Goal: Transaction & Acquisition: Purchase product/service

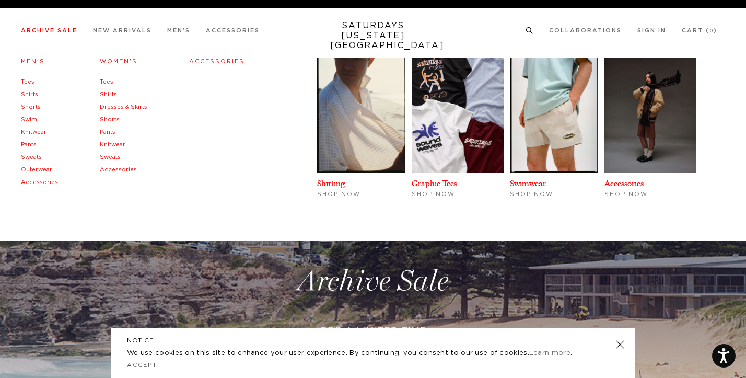
click at [32, 94] on link "Shirts" at bounding box center [29, 94] width 17 height 6
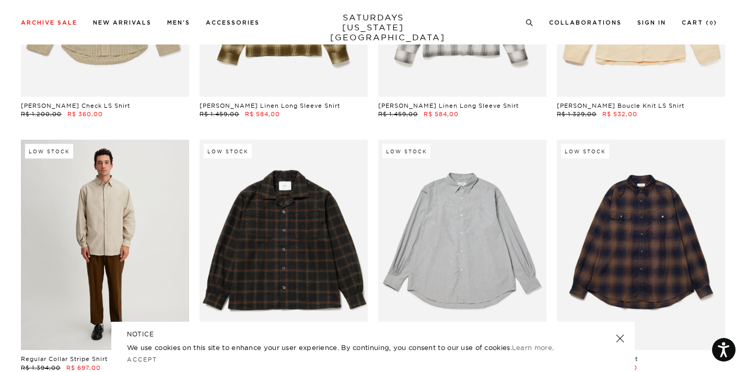
scroll to position [3558, 0]
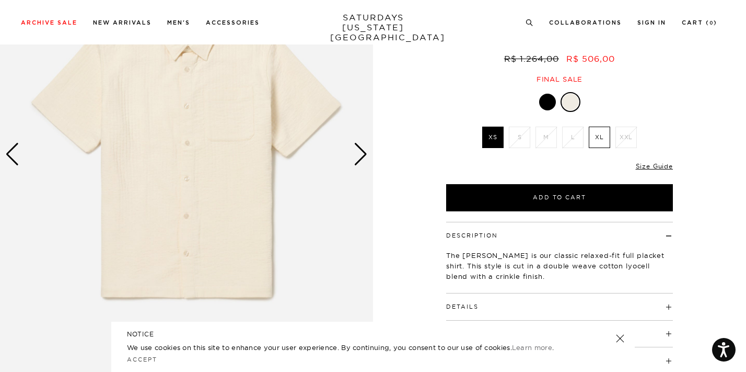
scroll to position [138, 0]
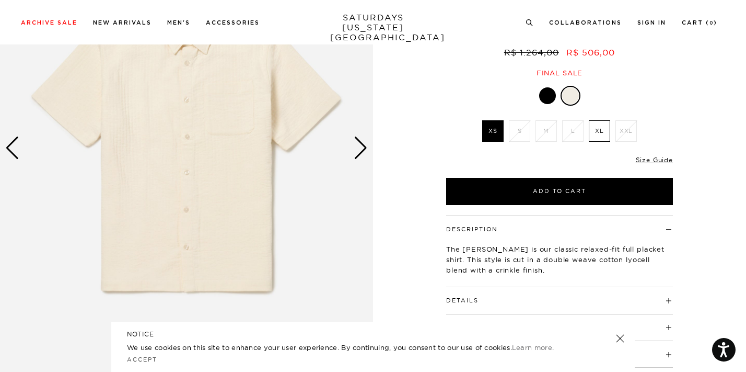
click at [359, 154] on div "Next slide" at bounding box center [361, 147] width 14 height 23
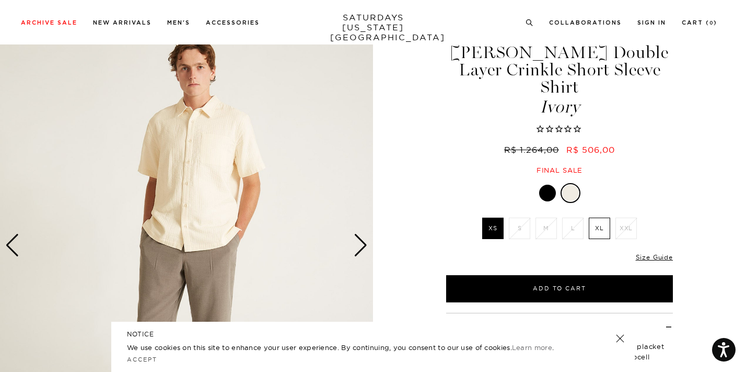
scroll to position [37, 0]
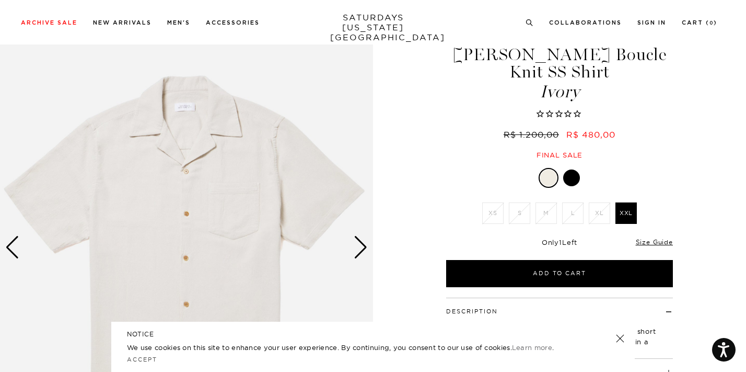
scroll to position [48, 0]
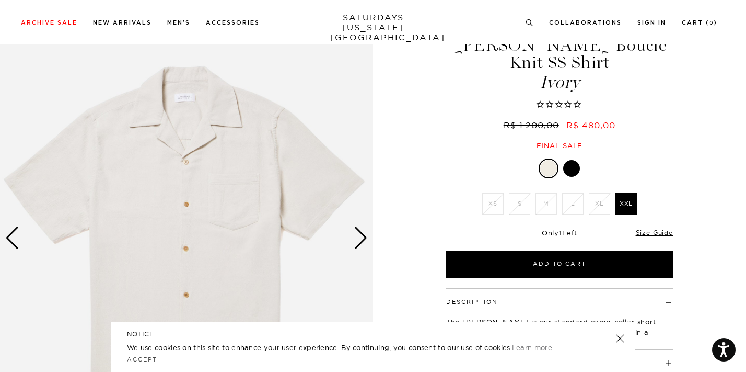
click at [359, 238] on div "Next slide" at bounding box center [361, 237] width 14 height 23
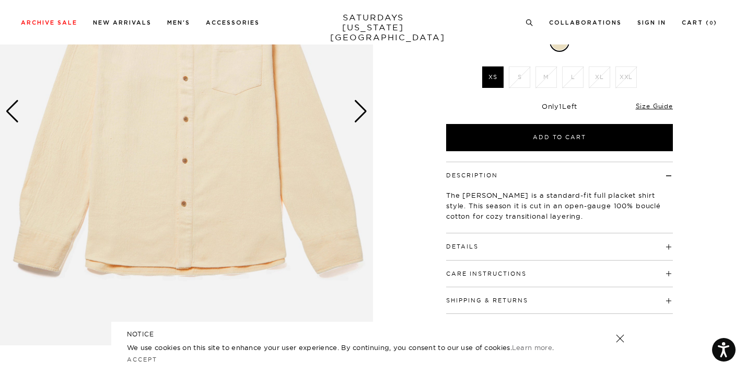
scroll to position [77, 0]
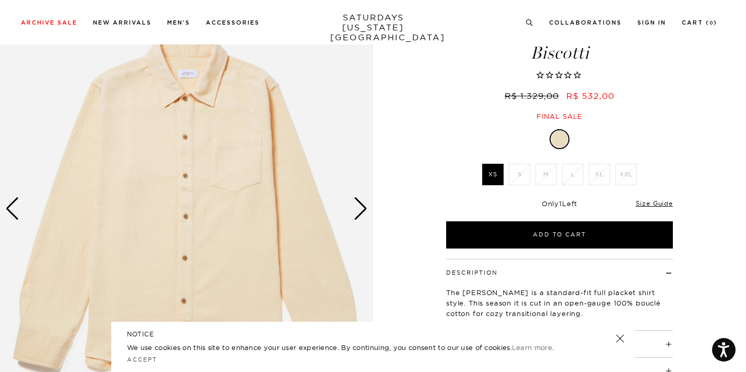
click at [355, 205] on div "Next slide" at bounding box center [361, 208] width 14 height 23
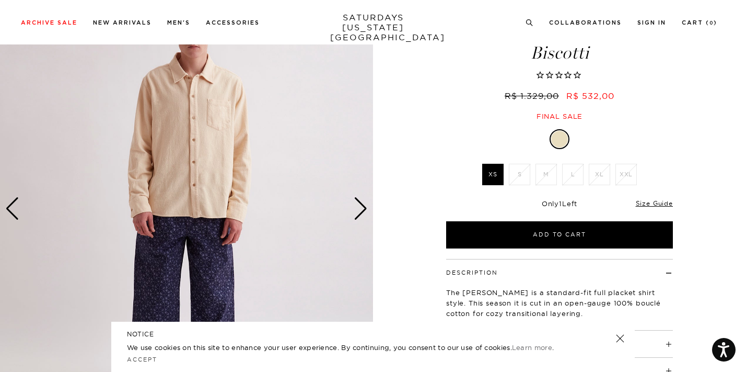
click at [355, 205] on div "Next slide" at bounding box center [361, 208] width 14 height 23
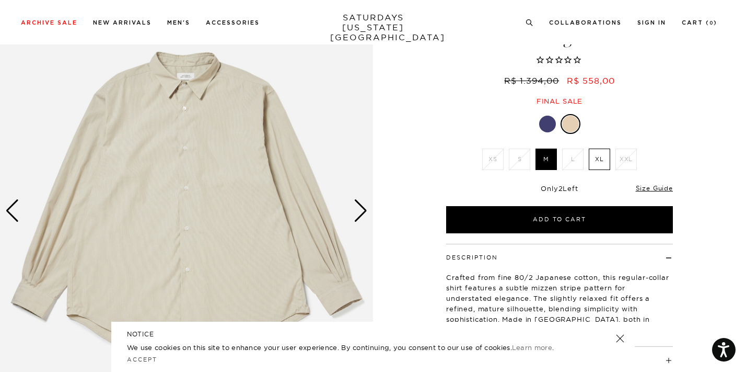
scroll to position [79, 0]
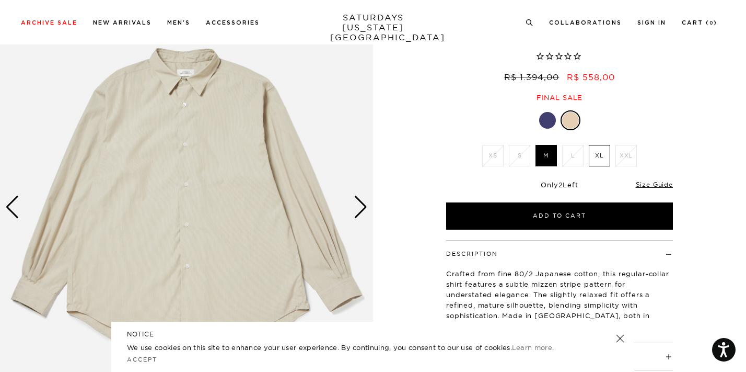
click at [541, 117] on div at bounding box center [547, 120] width 17 height 17
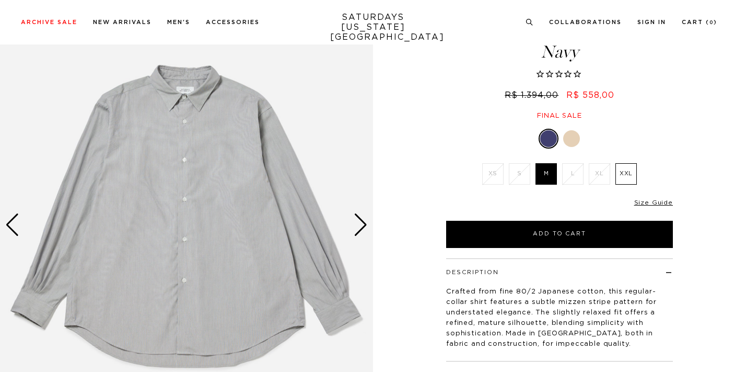
scroll to position [62, 0]
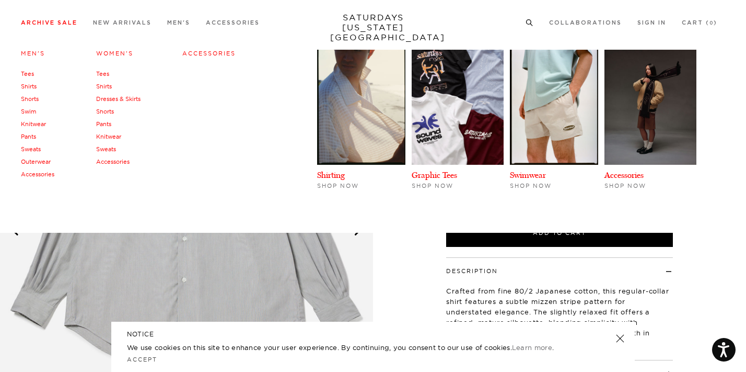
click at [24, 50] on link "Men's" at bounding box center [33, 53] width 24 height 7
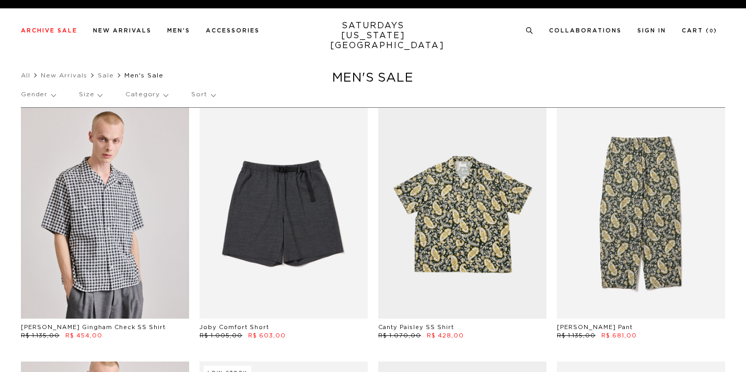
click at [90, 94] on p "Size" at bounding box center [90, 95] width 23 height 24
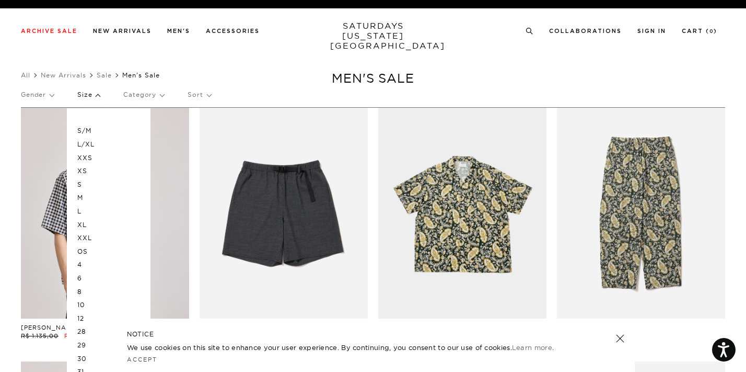
click at [82, 206] on p "L" at bounding box center [108, 211] width 63 height 14
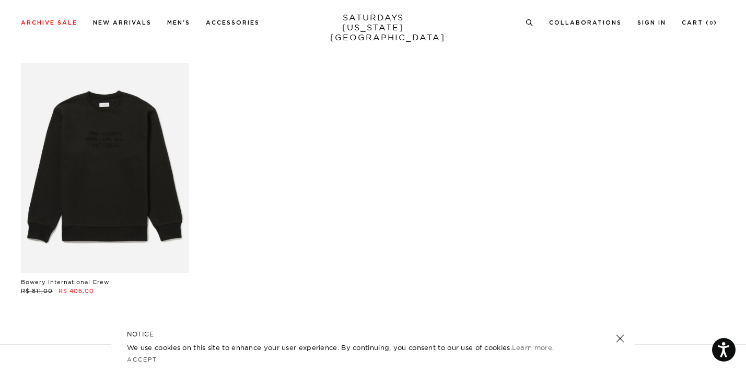
scroll to position [6945, 3]
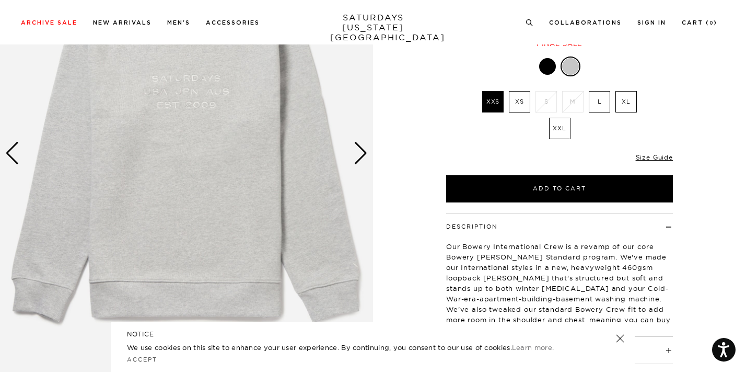
scroll to position [133, 3]
click at [358, 159] on div "Next slide" at bounding box center [361, 153] width 14 height 23
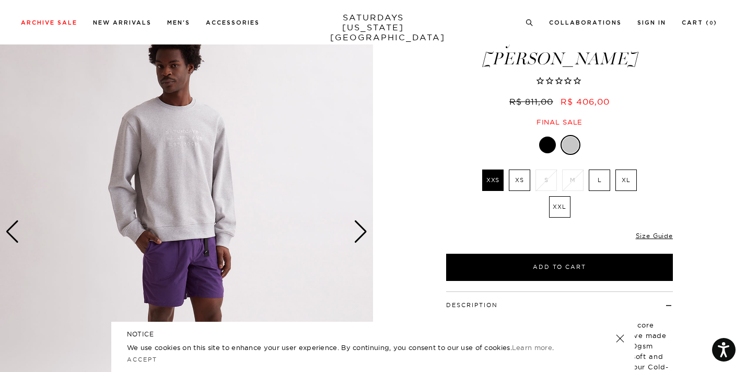
scroll to position [55, 2]
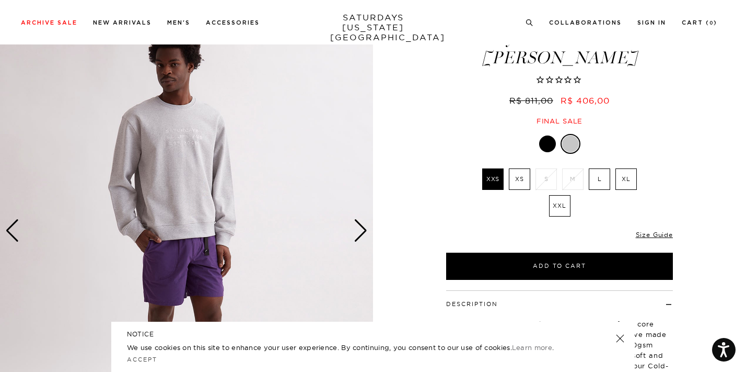
click at [622, 170] on label "XL" at bounding box center [626, 178] width 21 height 21
click at [0, 0] on input "XL" at bounding box center [0, 0] width 0 height 0
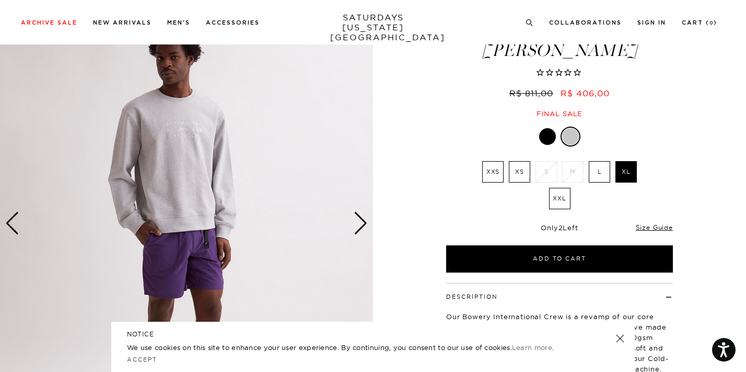
scroll to position [63, 2]
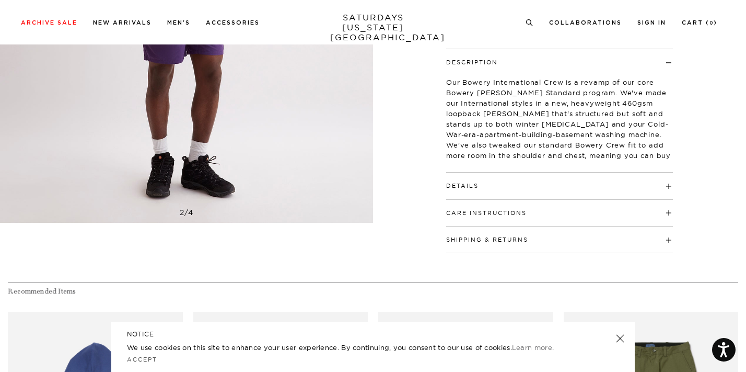
click at [482, 188] on h4 "Details" at bounding box center [559, 180] width 227 height 17
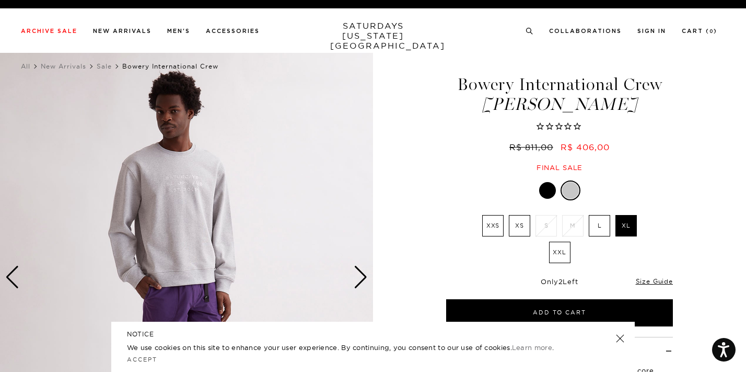
scroll to position [9, 0]
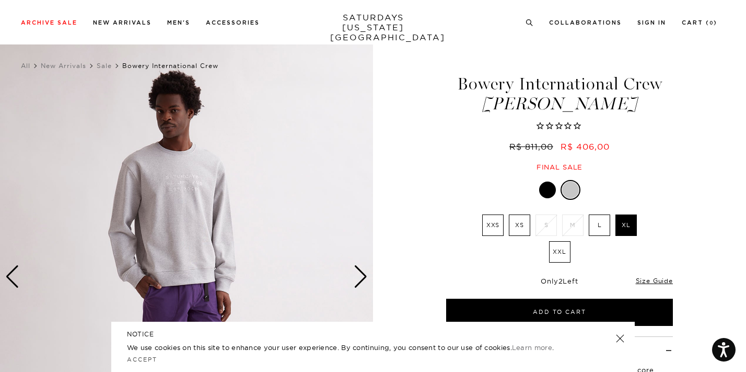
click at [625, 224] on label "XL" at bounding box center [626, 224] width 21 height 21
click at [0, 0] on input "XL" at bounding box center [0, 0] width 0 height 0
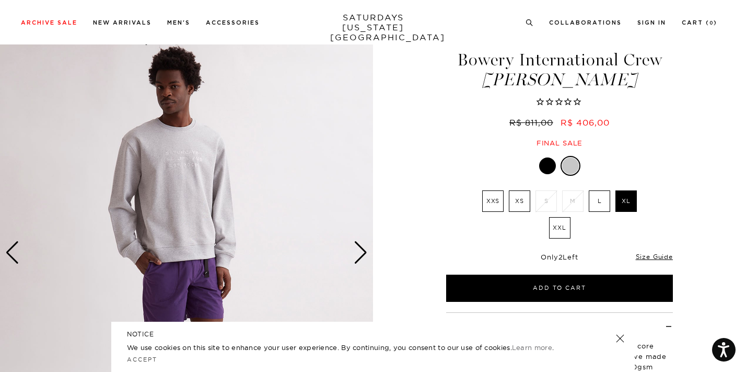
scroll to position [31, 0]
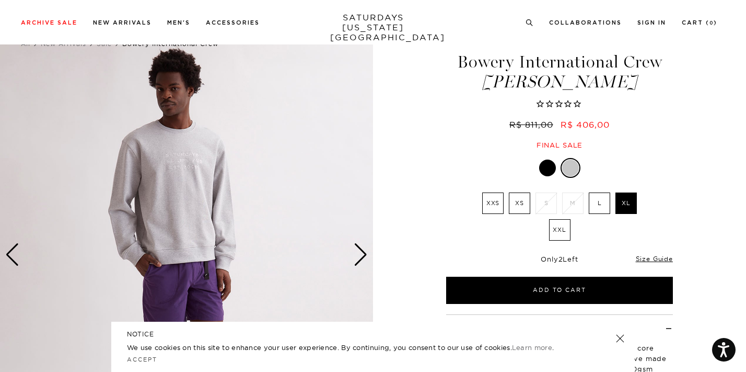
click at [359, 262] on div "Next slide" at bounding box center [361, 254] width 14 height 23
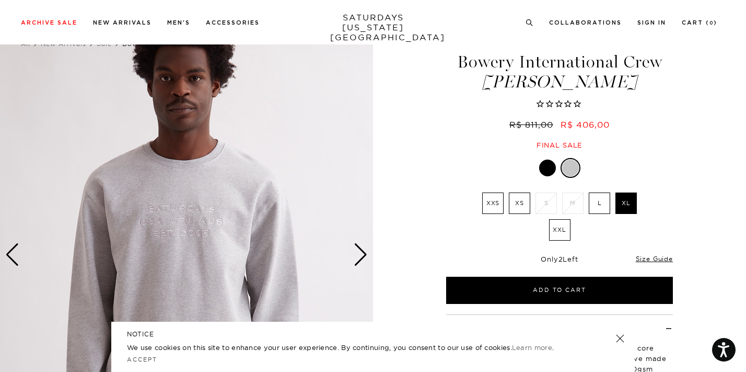
click at [359, 262] on div "Next slide" at bounding box center [361, 254] width 14 height 23
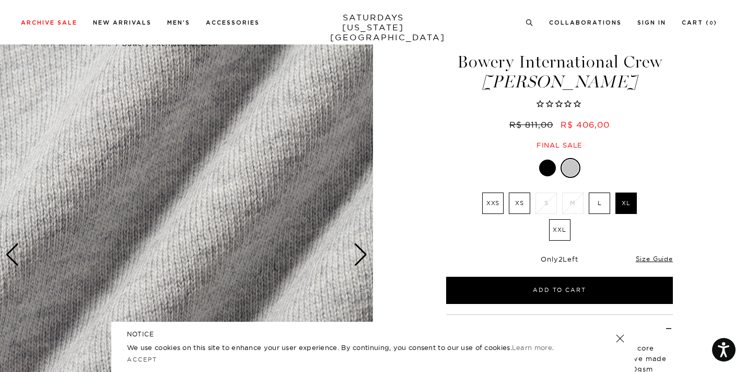
click at [359, 262] on div "Next slide" at bounding box center [361, 254] width 14 height 23
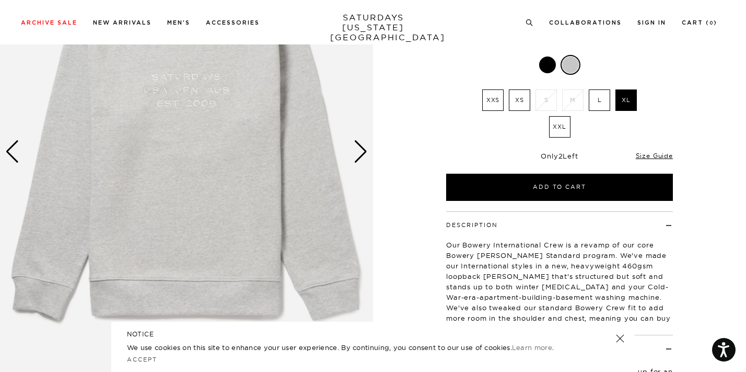
scroll to position [136, 0]
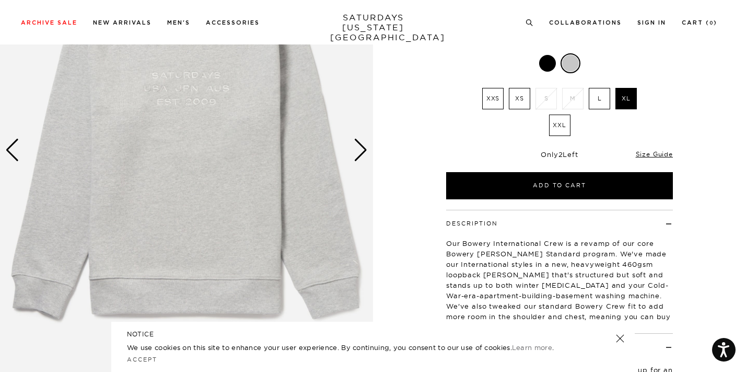
click at [333, 264] on img at bounding box center [186, 150] width 373 height 467
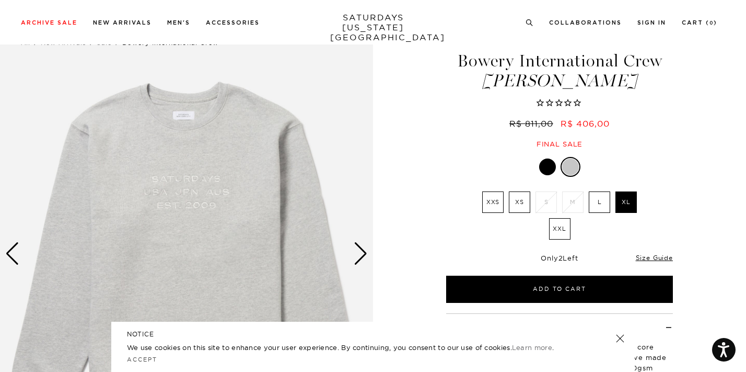
scroll to position [29, 0]
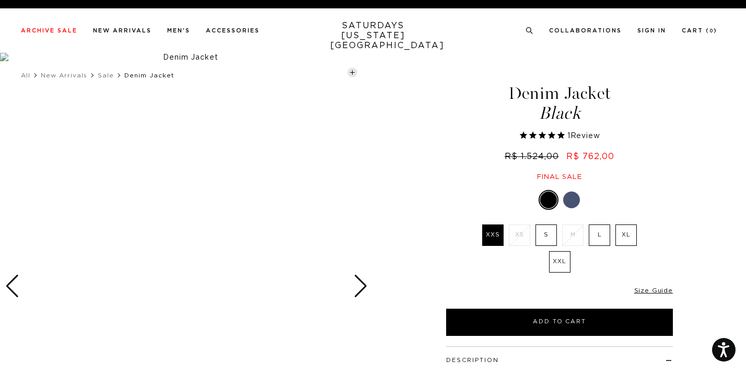
select select "recent"
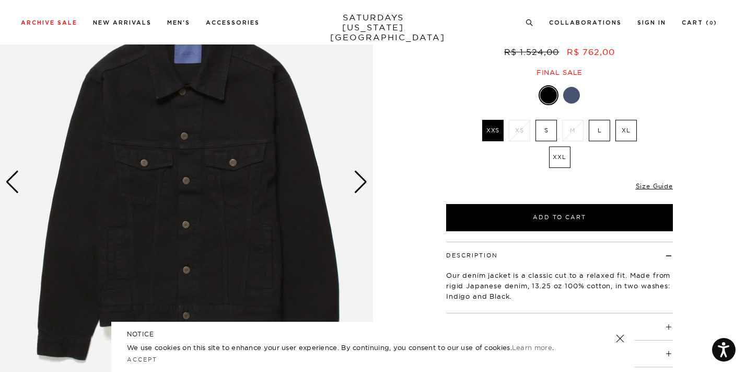
scroll to position [105, 0]
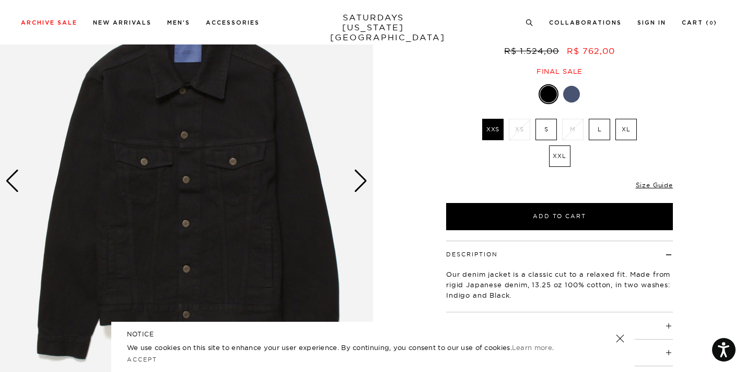
click at [365, 177] on div "Next slide" at bounding box center [361, 180] width 14 height 23
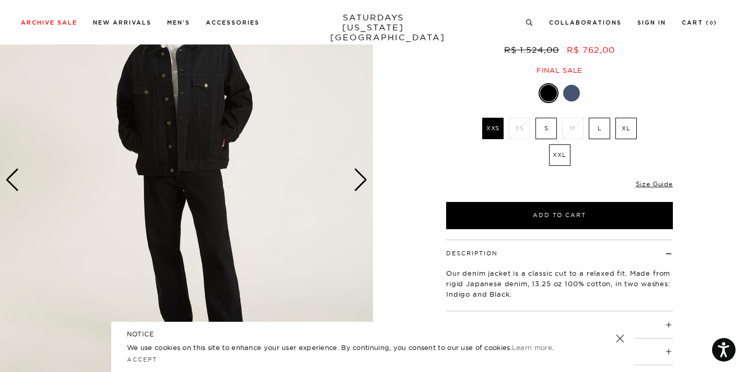
scroll to position [107, 0]
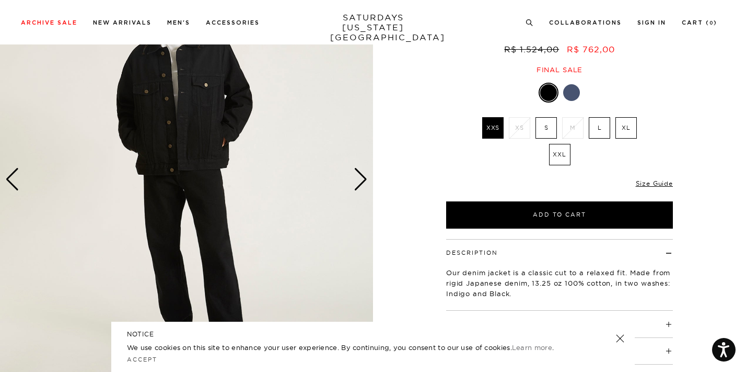
click at [569, 98] on div at bounding box center [571, 92] width 17 height 17
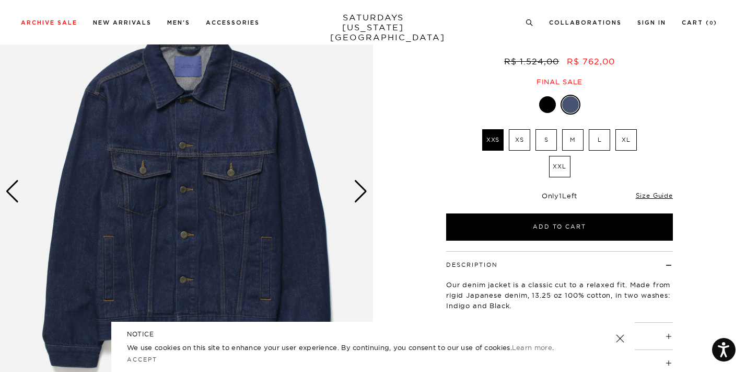
scroll to position [101, 0]
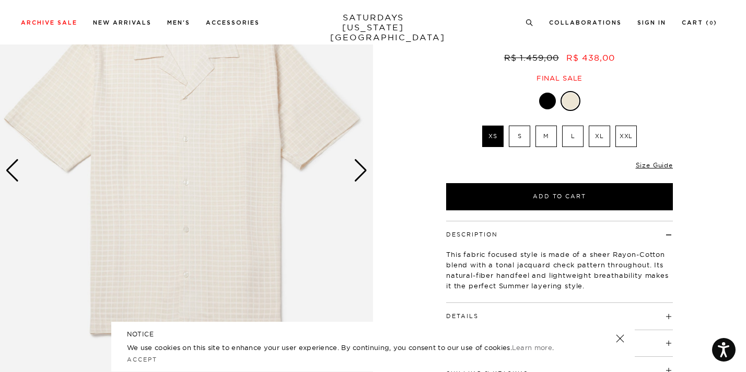
scroll to position [116, 0]
click at [360, 168] on div "Next slide" at bounding box center [361, 169] width 14 height 23
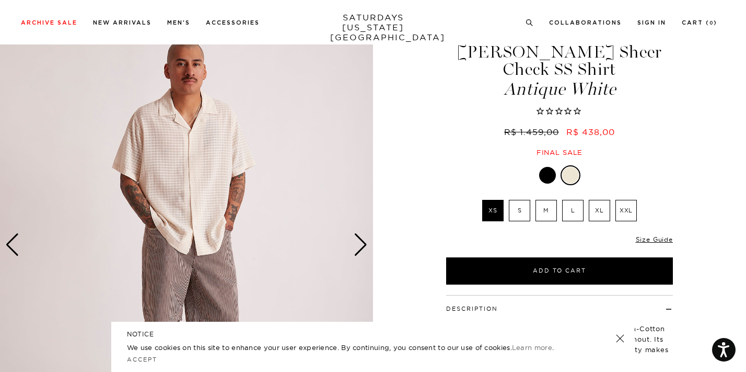
scroll to position [41, 0]
click at [179, 163] on img at bounding box center [186, 245] width 373 height 467
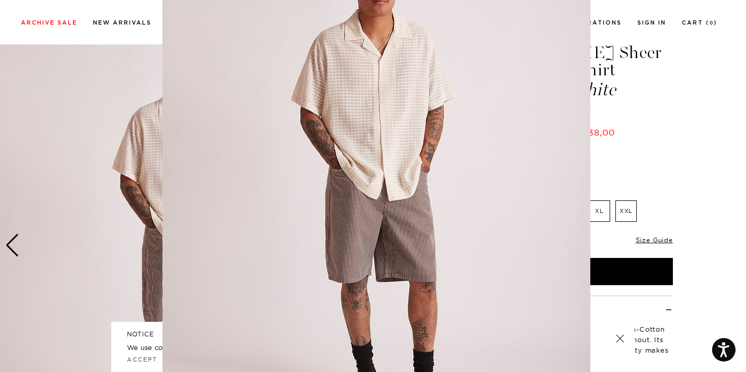
scroll to position [0, 0]
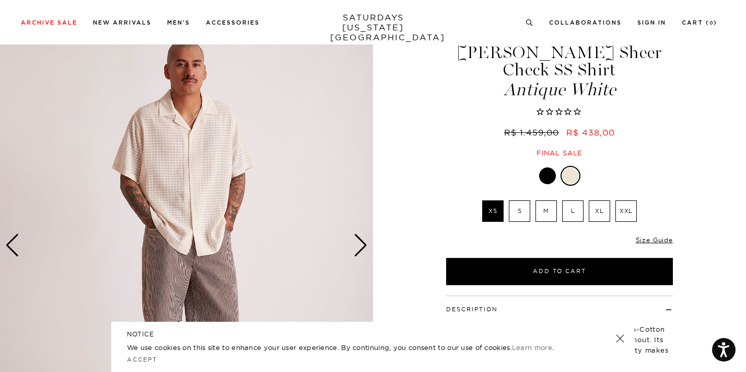
click at [355, 241] on div "Next slide" at bounding box center [361, 245] width 14 height 23
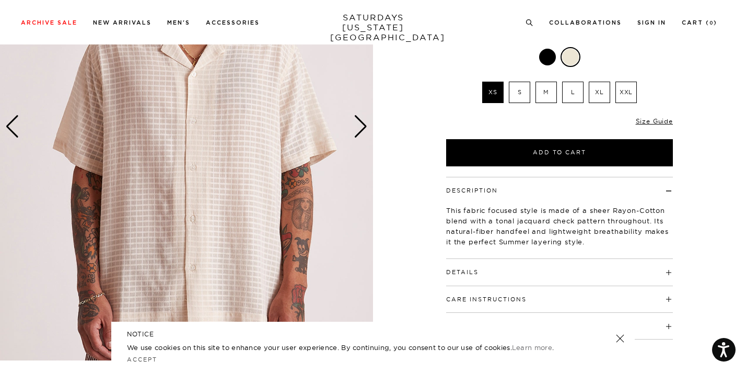
scroll to position [162, 0]
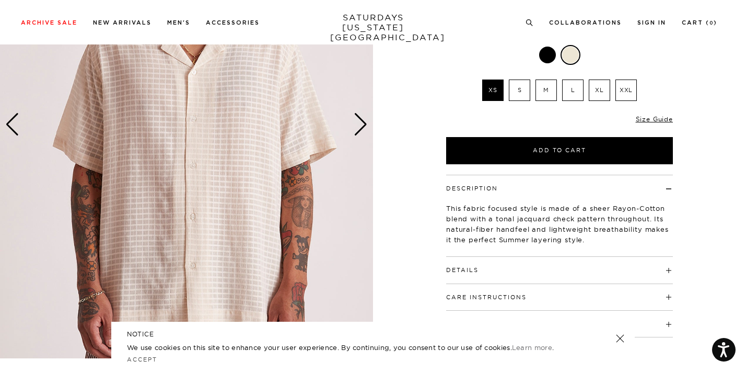
click at [527, 257] on h4 "Details" at bounding box center [559, 265] width 227 height 17
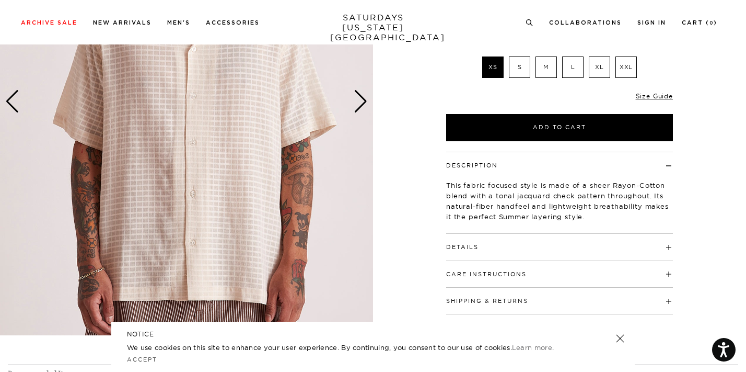
scroll to position [185, 0]
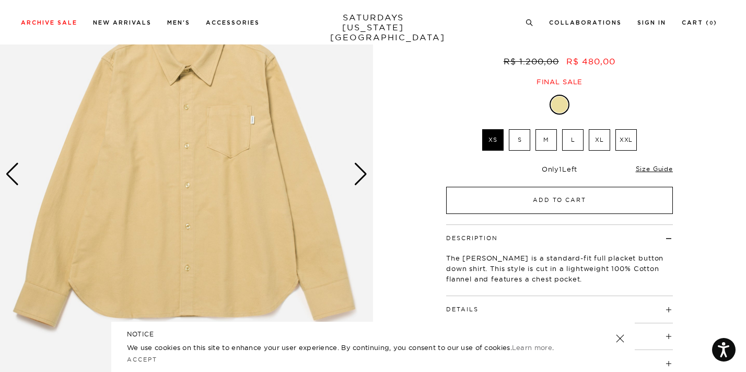
scroll to position [112, 0]
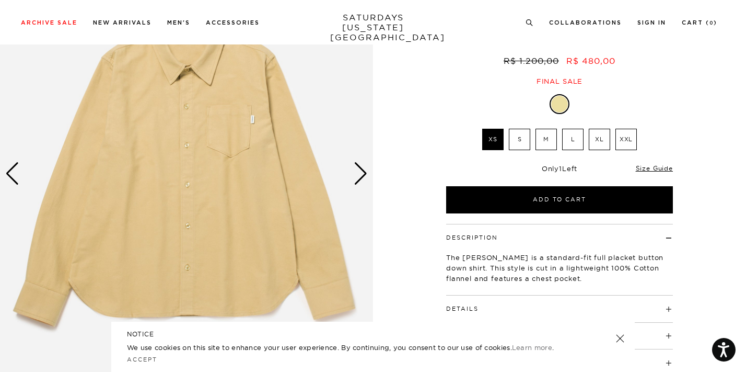
click at [363, 168] on div "Next slide" at bounding box center [361, 173] width 14 height 23
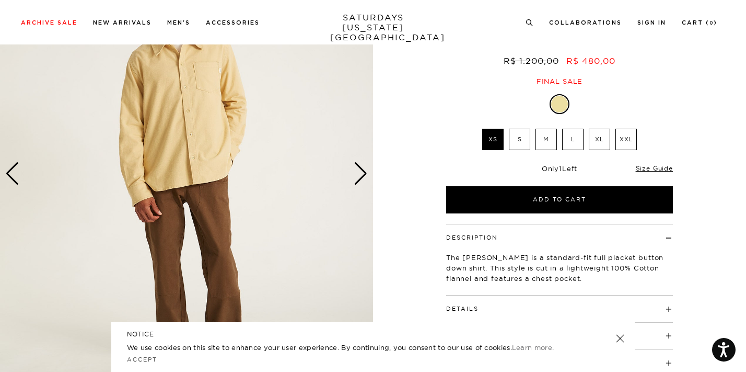
scroll to position [113, 0]
click at [363, 168] on div "Next slide" at bounding box center [361, 173] width 14 height 23
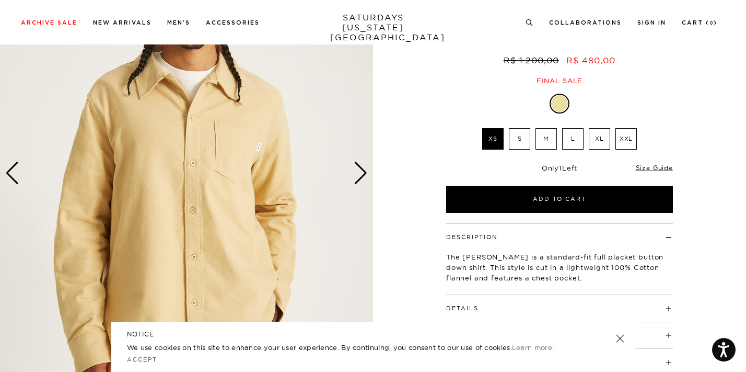
click at [363, 168] on div "Next slide" at bounding box center [361, 173] width 14 height 23
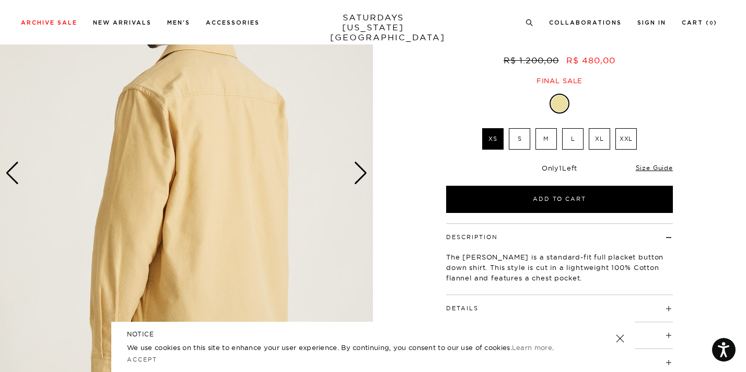
click at [363, 168] on div "Next slide" at bounding box center [361, 173] width 14 height 23
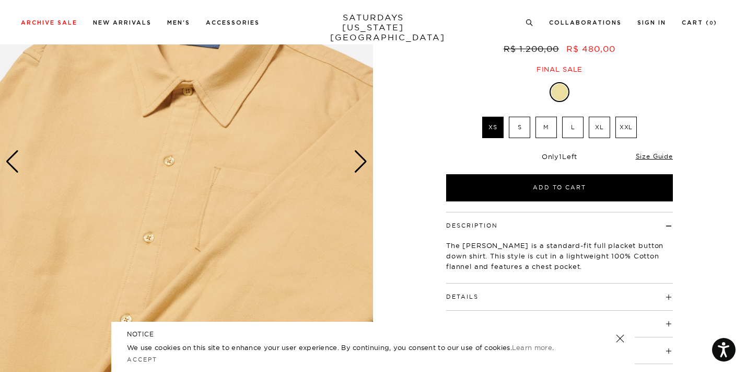
scroll to position [97, 0]
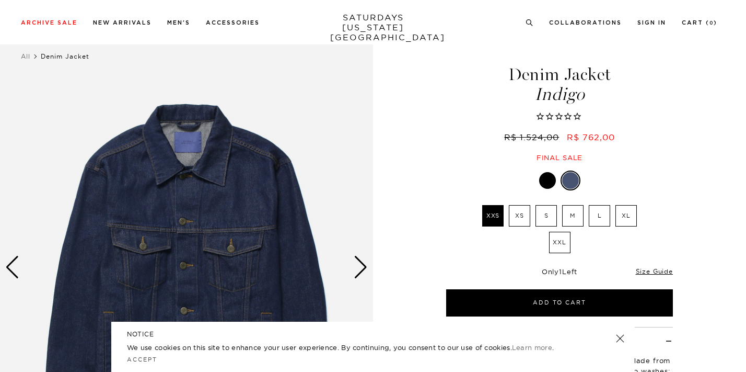
scroll to position [24, 0]
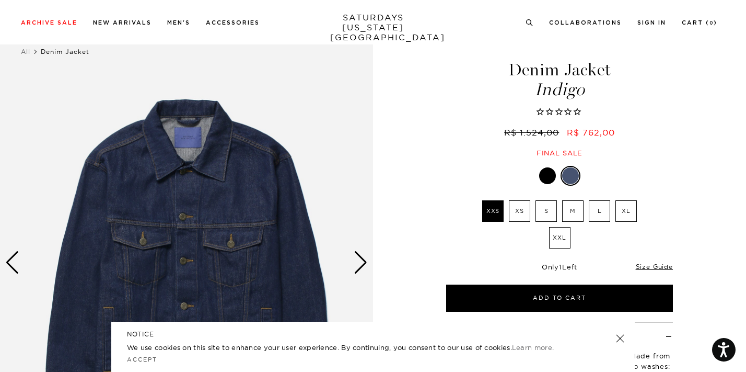
click at [548, 172] on div at bounding box center [547, 175] width 17 height 17
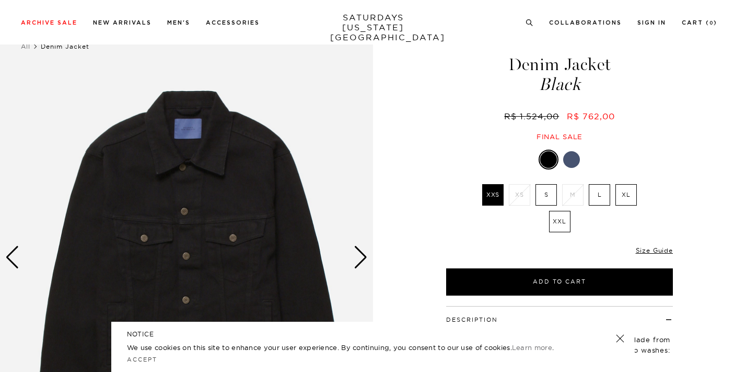
select select "recent"
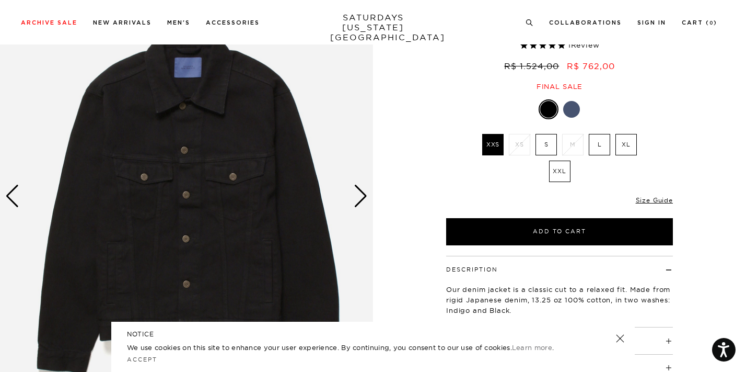
scroll to position [86, 0]
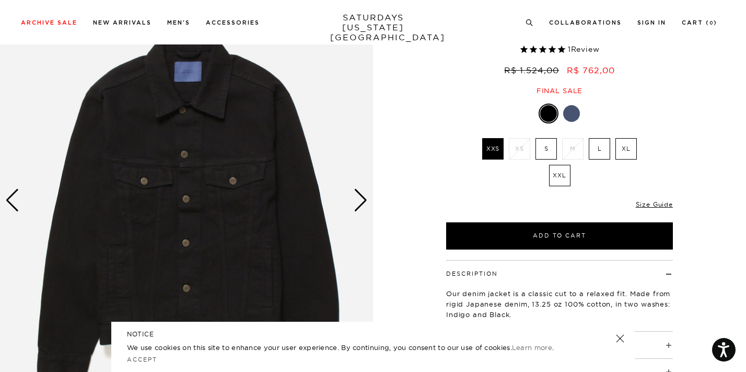
click at [594, 143] on label "L" at bounding box center [599, 148] width 21 height 21
click at [0, 0] on input "L" at bounding box center [0, 0] width 0 height 0
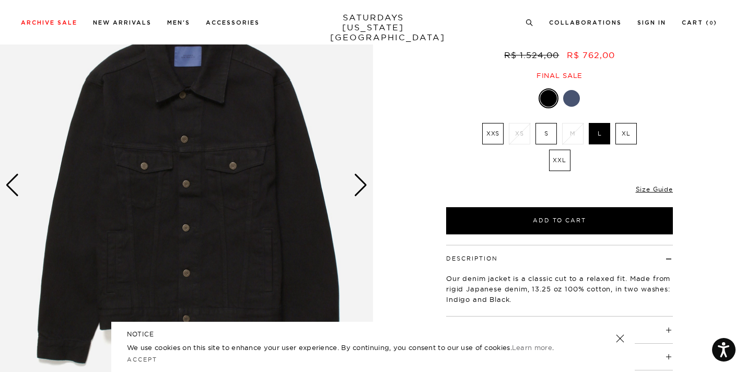
scroll to position [105, 0]
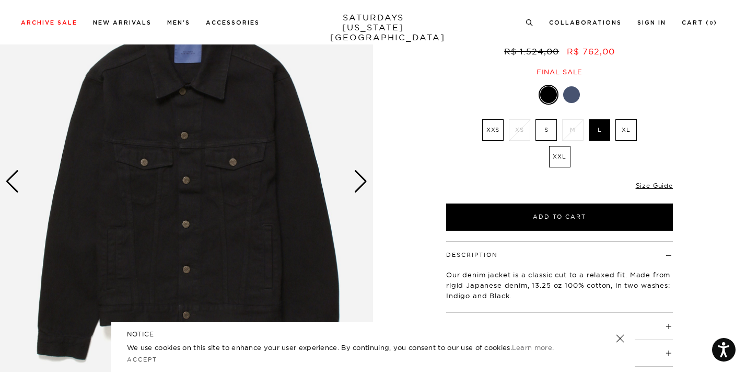
click at [364, 183] on div "Next slide" at bounding box center [361, 181] width 14 height 23
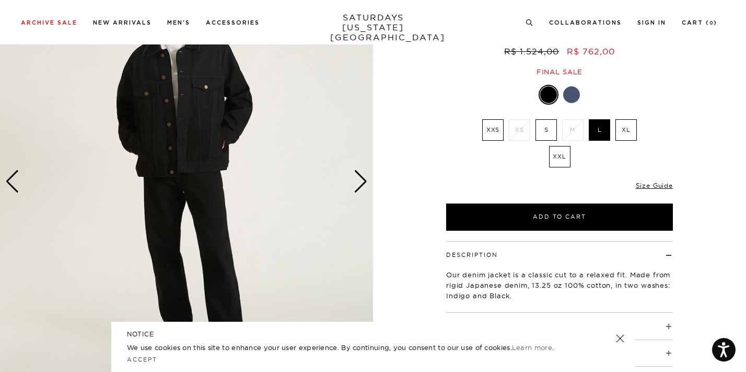
click at [364, 183] on div "Next slide" at bounding box center [361, 181] width 14 height 23
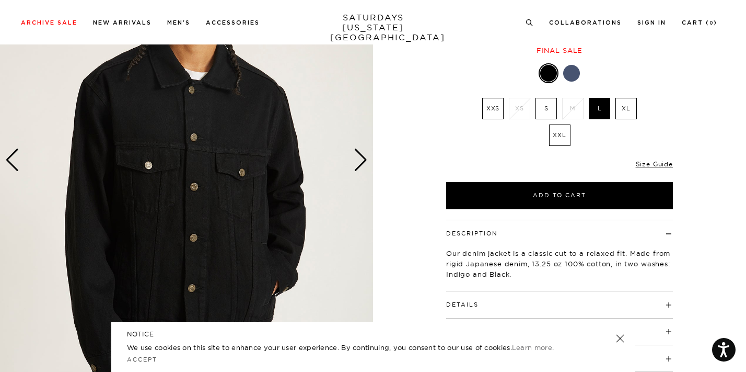
scroll to position [123, 0]
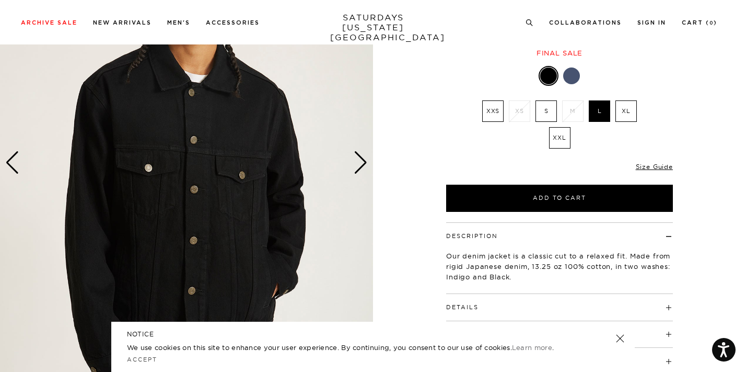
click at [360, 173] on div "Next slide" at bounding box center [361, 162] width 14 height 23
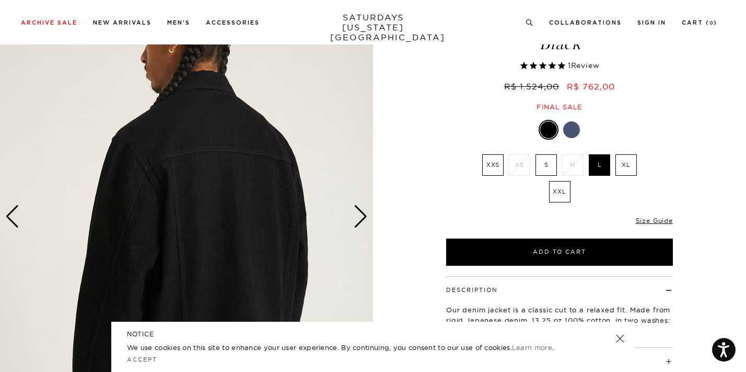
scroll to position [69, 0]
click at [636, 167] on label "XL" at bounding box center [626, 165] width 21 height 21
click at [0, 0] on input "XL" at bounding box center [0, 0] width 0 height 0
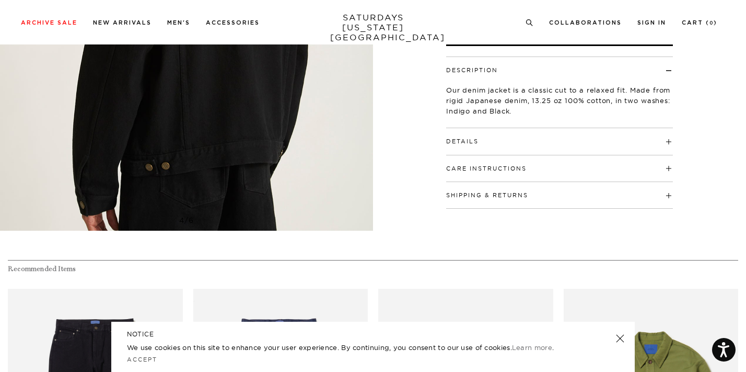
scroll to position [290, 0]
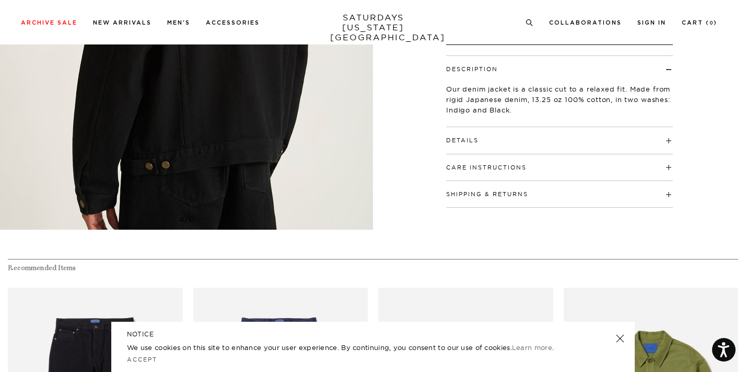
click at [470, 141] on button "Details" at bounding box center [462, 140] width 32 height 6
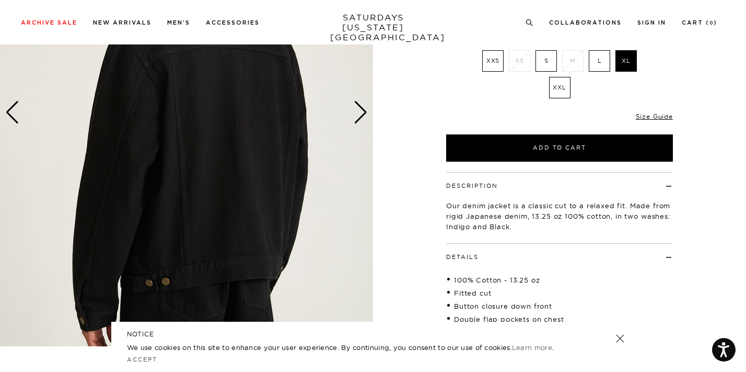
scroll to position [170, 1]
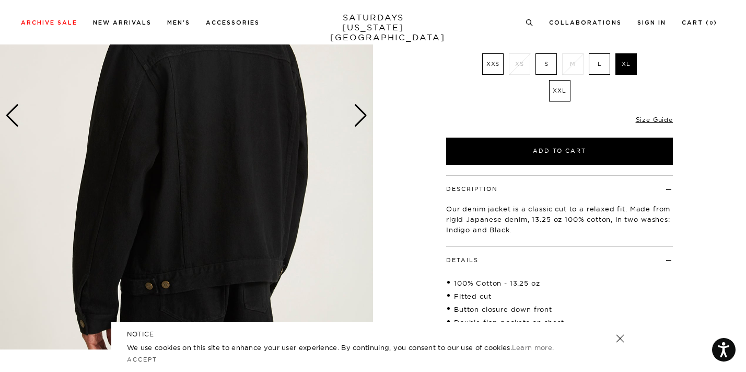
click at [350, 116] on img at bounding box center [186, 115] width 373 height 467
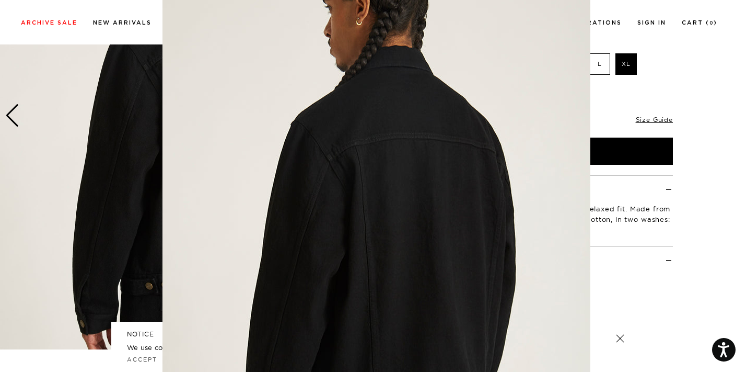
scroll to position [57, 0]
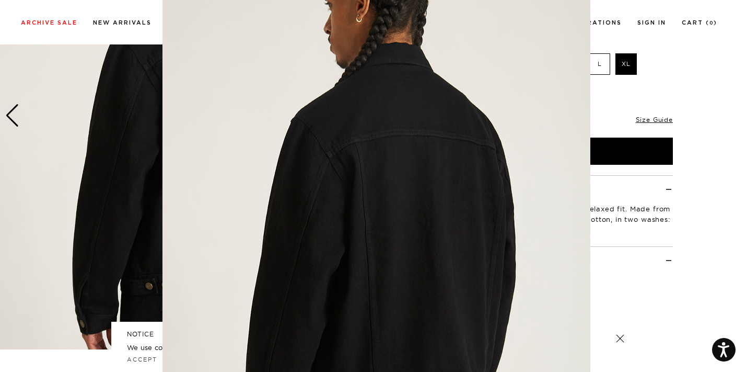
click at [339, 153] on img at bounding box center [377, 210] width 428 height 535
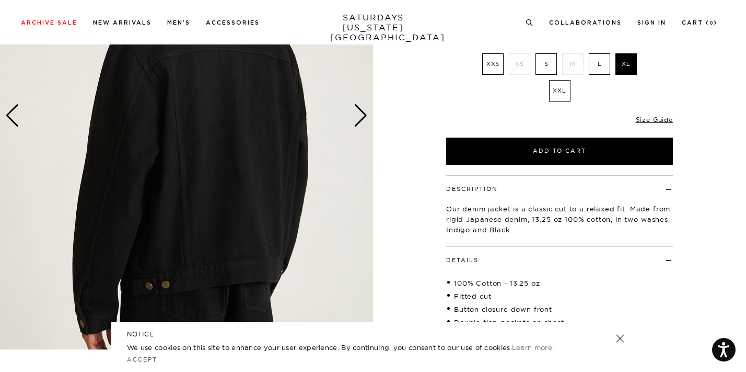
click at [359, 110] on div "Next slide" at bounding box center [361, 115] width 14 height 23
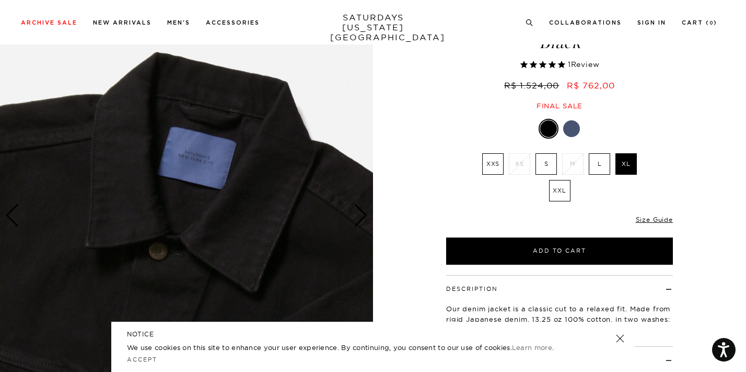
scroll to position [79, 1]
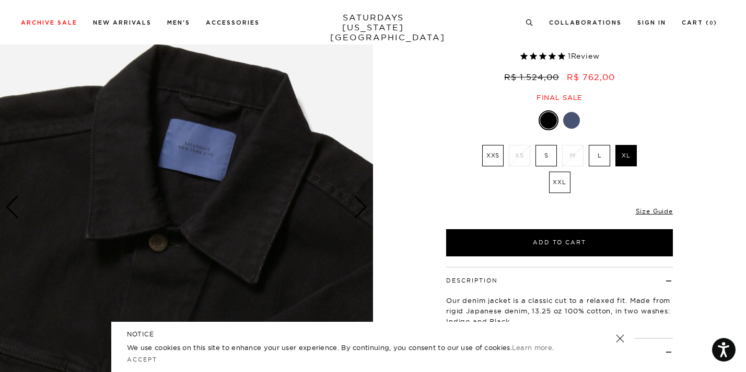
click at [597, 151] on label "L" at bounding box center [599, 155] width 21 height 21
click at [0, 0] on input "L" at bounding box center [0, 0] width 0 height 0
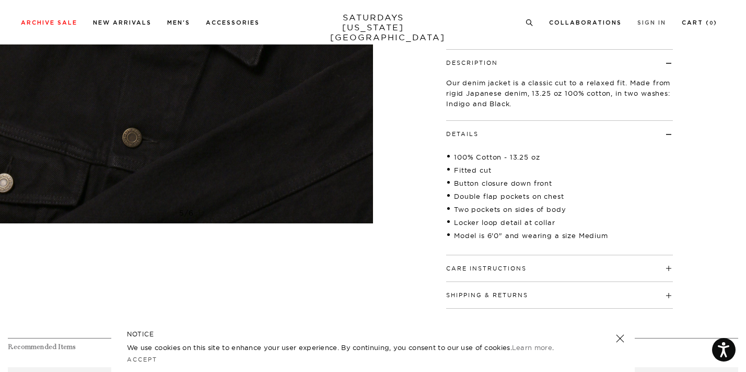
scroll to position [267, 1]
